Goal: Information Seeking & Learning: Find specific fact

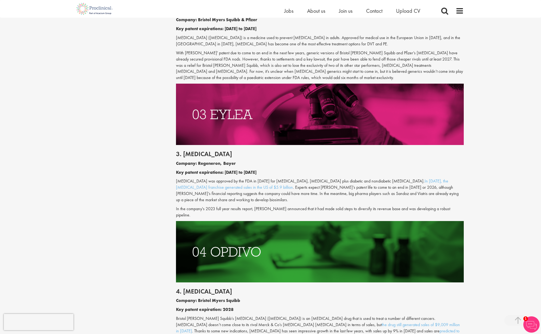
scroll to position [586, 0]
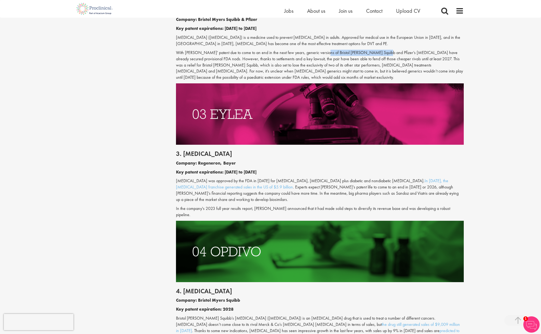
drag, startPoint x: 317, startPoint y: 47, endPoint x: 372, endPoint y: 48, distance: 55.2
click at [372, 50] on p "With [PERSON_NAME]' patent due to come to an end in the next few years, generic…" at bounding box center [320, 65] width 288 height 31
copy p "[PERSON_NAME] Squibb and [PERSON_NAME]’s"
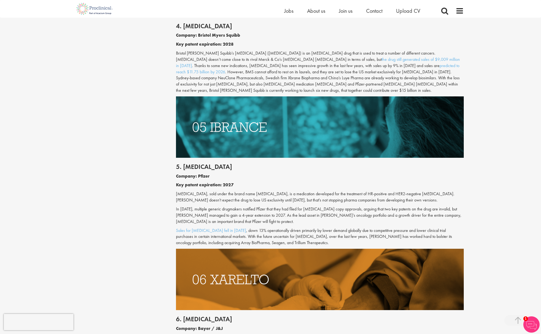
scroll to position [851, 0]
drag, startPoint x: 253, startPoint y: 39, endPoint x: 264, endPoint y: 38, distance: 10.6
click at [264, 50] on p "Bristol [PERSON_NAME] Squibb’s [MEDICAL_DATA] ([MEDICAL_DATA]) is an [MEDICAL_D…" at bounding box center [320, 71] width 288 height 43
click at [174, 38] on div "Top 10 drugs with patents due to expire in the next five years our consultant m…" at bounding box center [320, 147] width 296 height 1874
drag, startPoint x: 174, startPoint y: 38, endPoint x: 294, endPoint y: 38, distance: 119.6
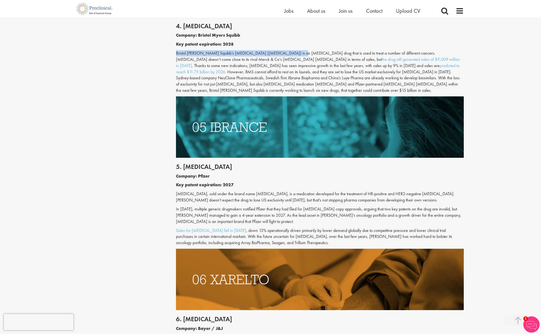
click at [294, 38] on div "Top 10 drugs with patents due to expire in the next five years our consultant m…" at bounding box center [320, 147] width 296 height 1874
copy p "Bristol [PERSON_NAME] Squibb’s [MEDICAL_DATA] ([MEDICAL_DATA]) is an [MEDICAL_D…"
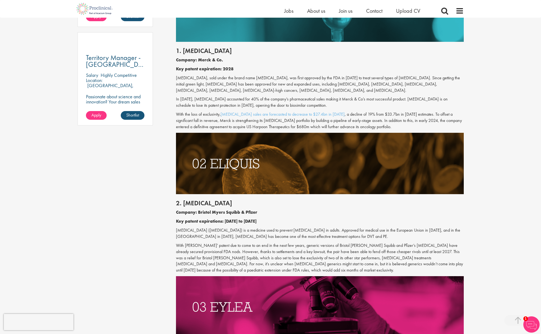
scroll to position [253, 0]
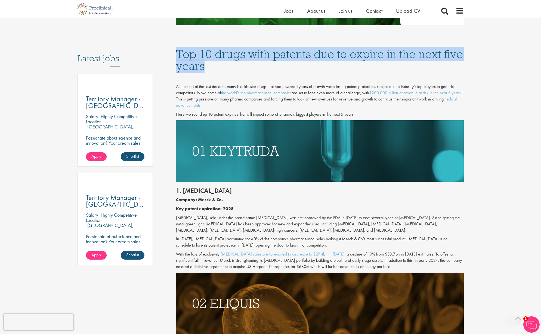
drag, startPoint x: 174, startPoint y: 51, endPoint x: 210, endPoint y: 65, distance: 38.9
copy h1 "Top 10 drugs with patents due to expire in the next five years"
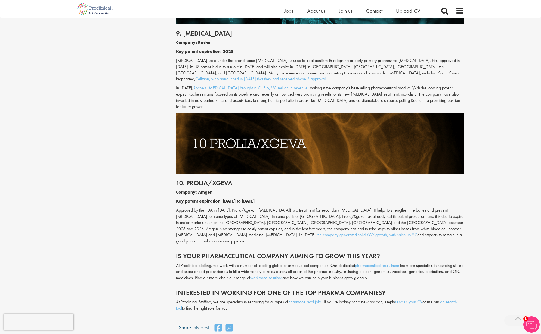
scroll to position [1598, 0]
